Goal: Information Seeking & Learning: Learn about a topic

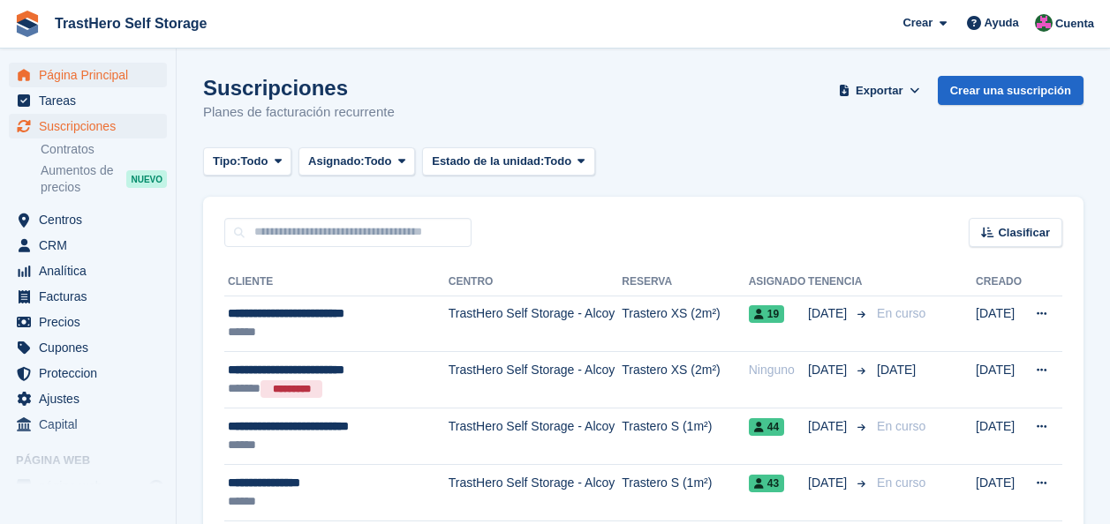
scroll to position [15, 0]
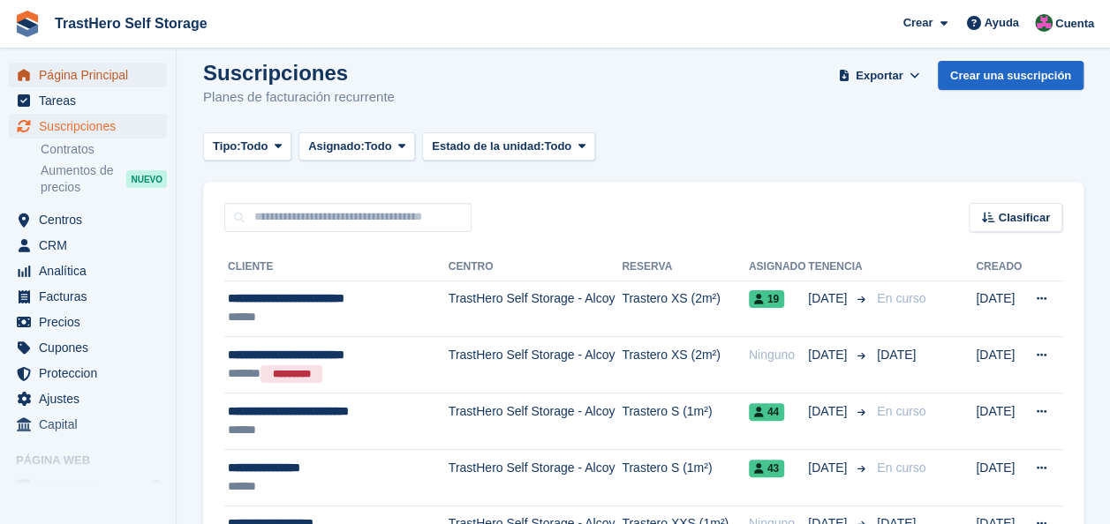
click at [88, 76] on span "Página Principal" at bounding box center [92, 75] width 106 height 25
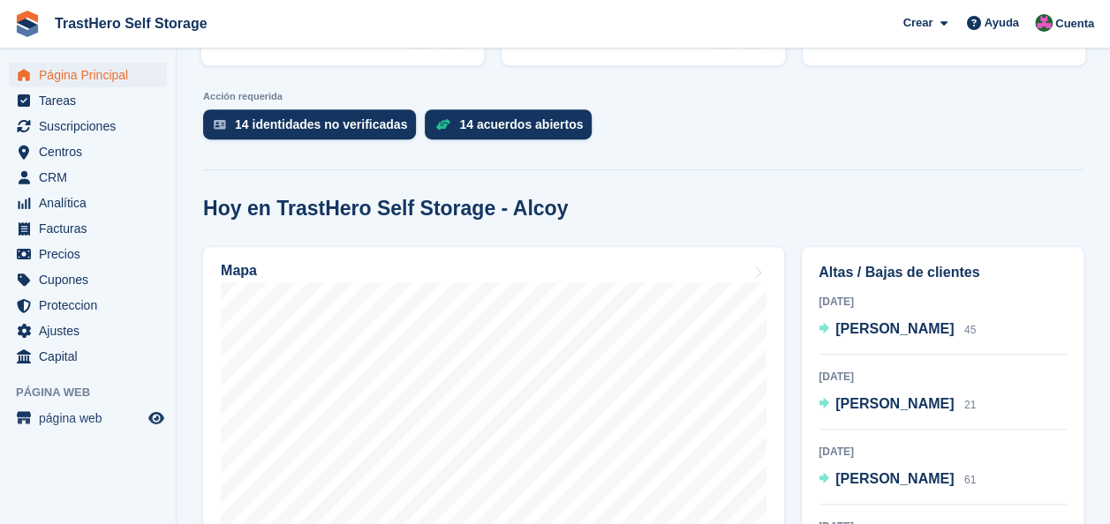
scroll to position [530, 0]
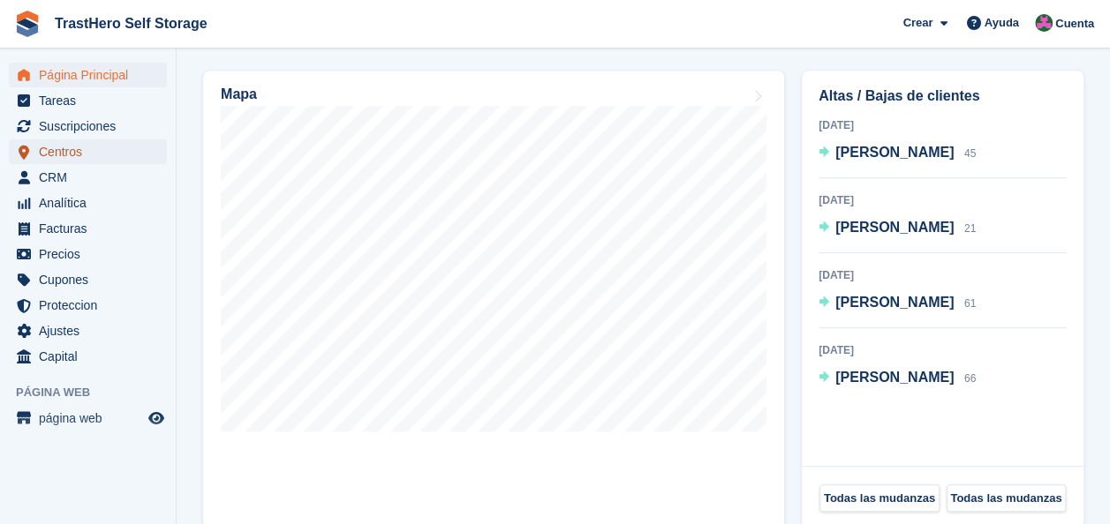
click at [73, 155] on span "Centros" at bounding box center [92, 151] width 106 height 25
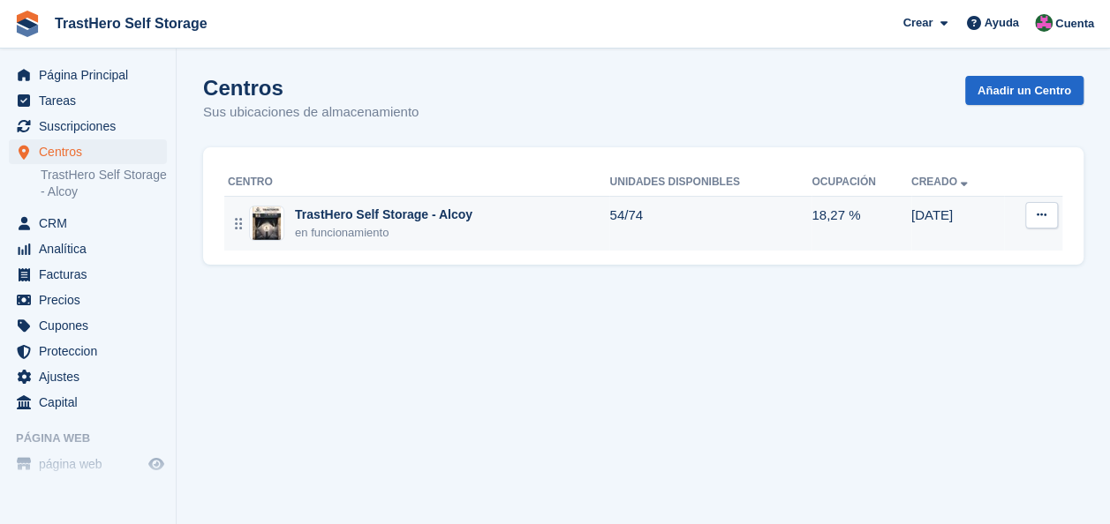
click at [456, 220] on div "TrastHero Self Storage - Alcoy" at bounding box center [383, 215] width 177 height 19
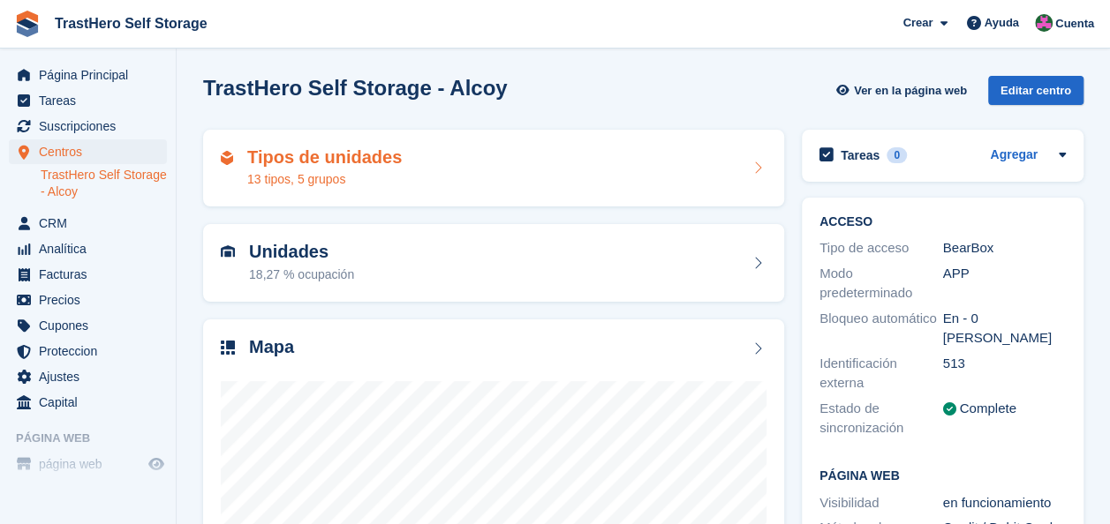
click at [374, 177] on div "13 tipos, 5 grupos" at bounding box center [324, 179] width 154 height 19
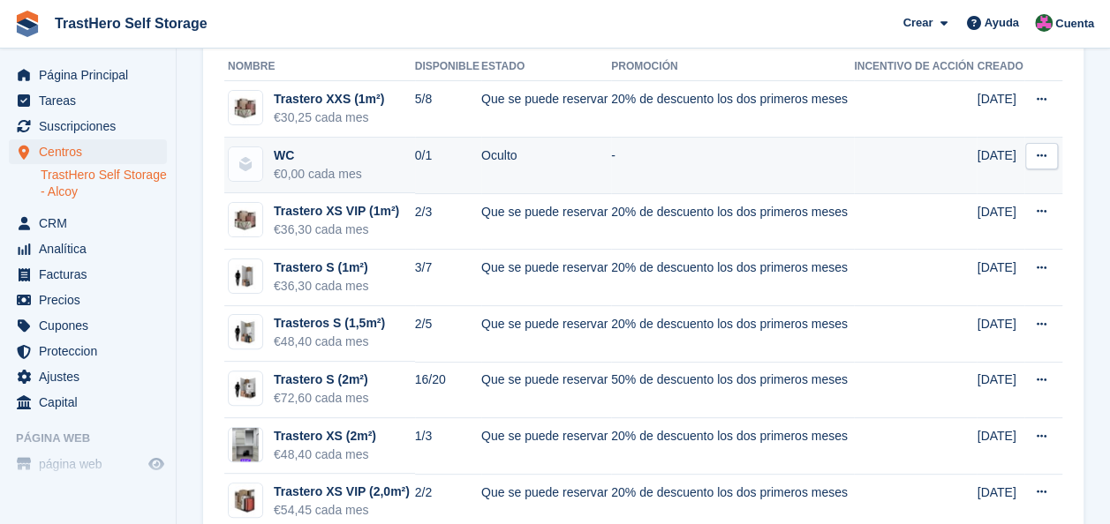
scroll to position [265, 0]
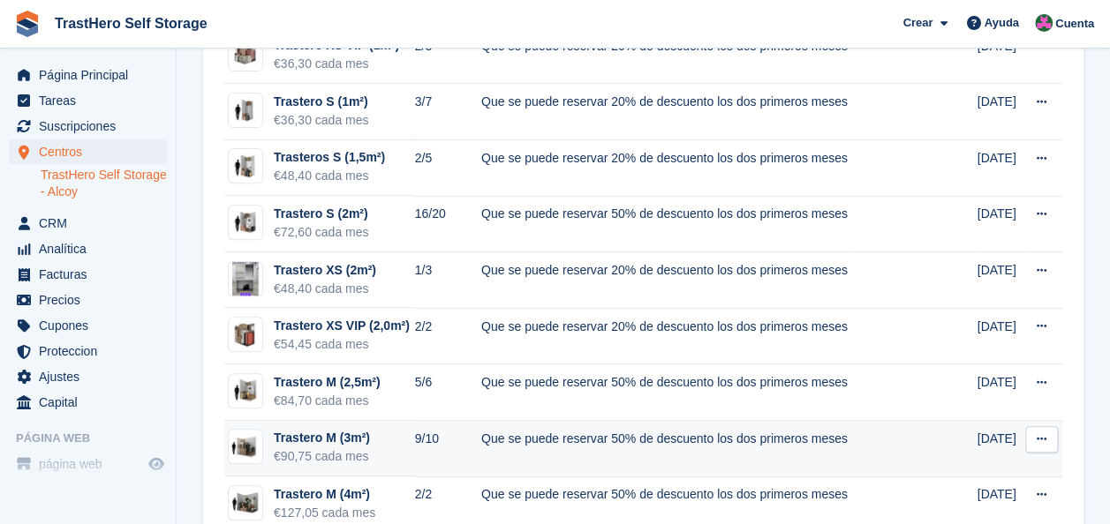
click at [364, 429] on div "Trastero M (3m²)" at bounding box center [322, 438] width 96 height 19
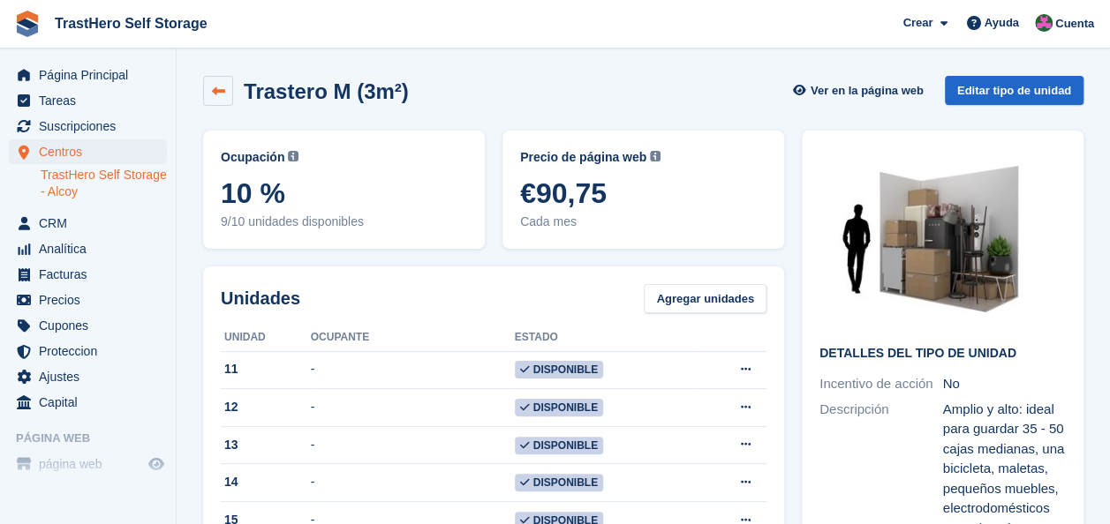
click at [218, 77] on link at bounding box center [218, 91] width 30 height 30
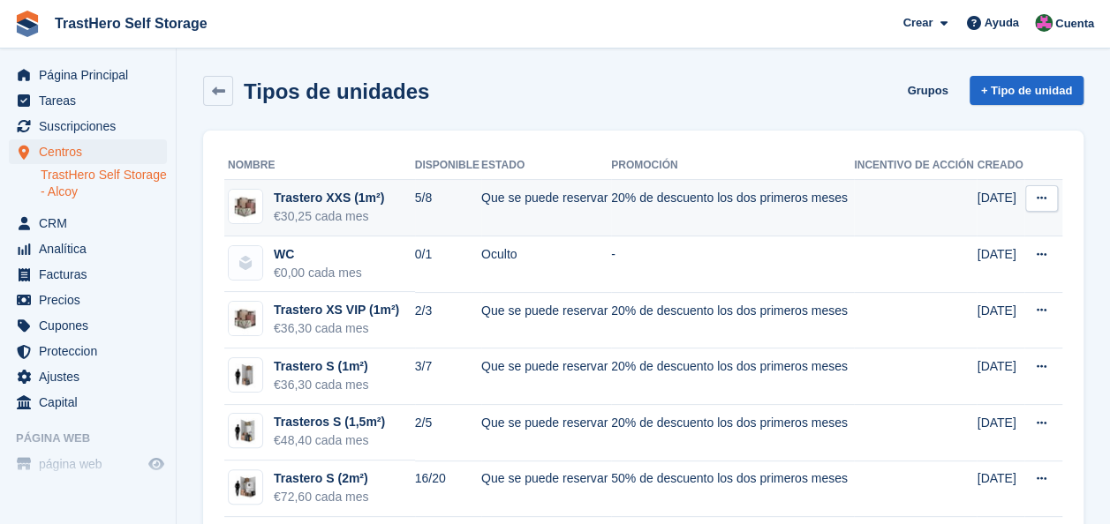
click at [420, 208] on td "5/8" at bounding box center [448, 208] width 66 height 56
